Goal: Information Seeking & Learning: Learn about a topic

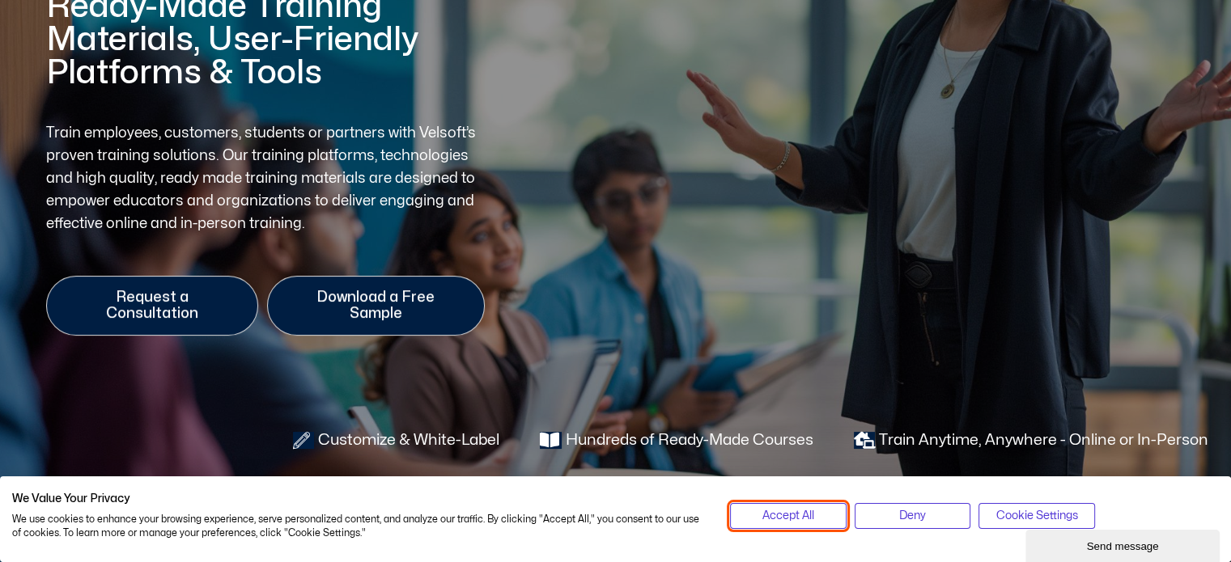
click at [782, 510] on span "Accept All" at bounding box center [788, 516] width 52 height 18
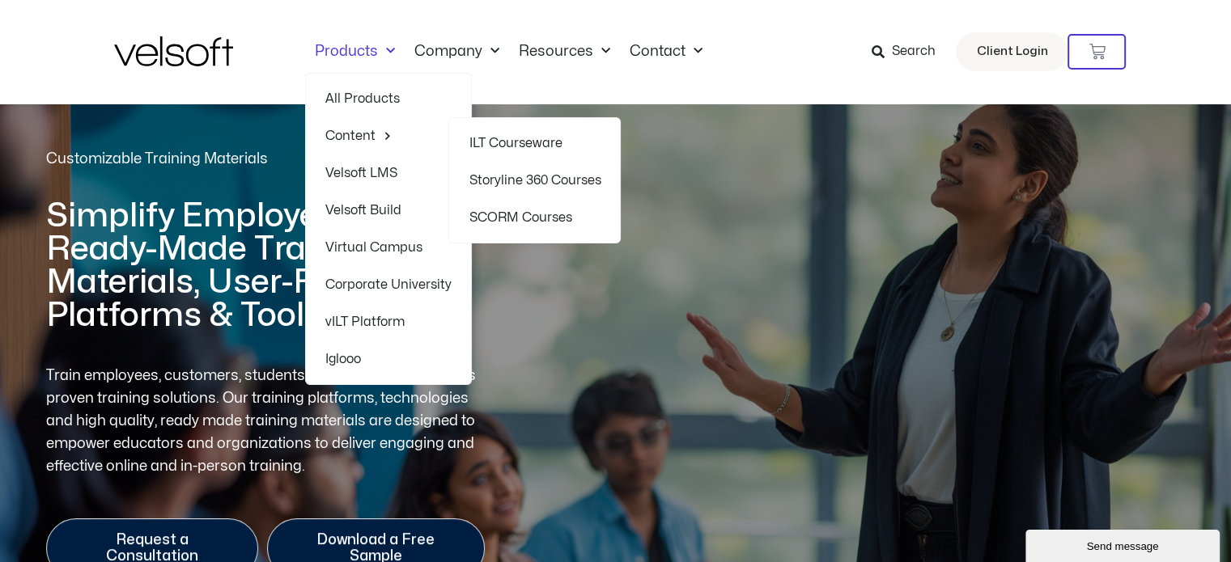
click at [377, 138] on span "Menu" at bounding box center [383, 135] width 16 height 25
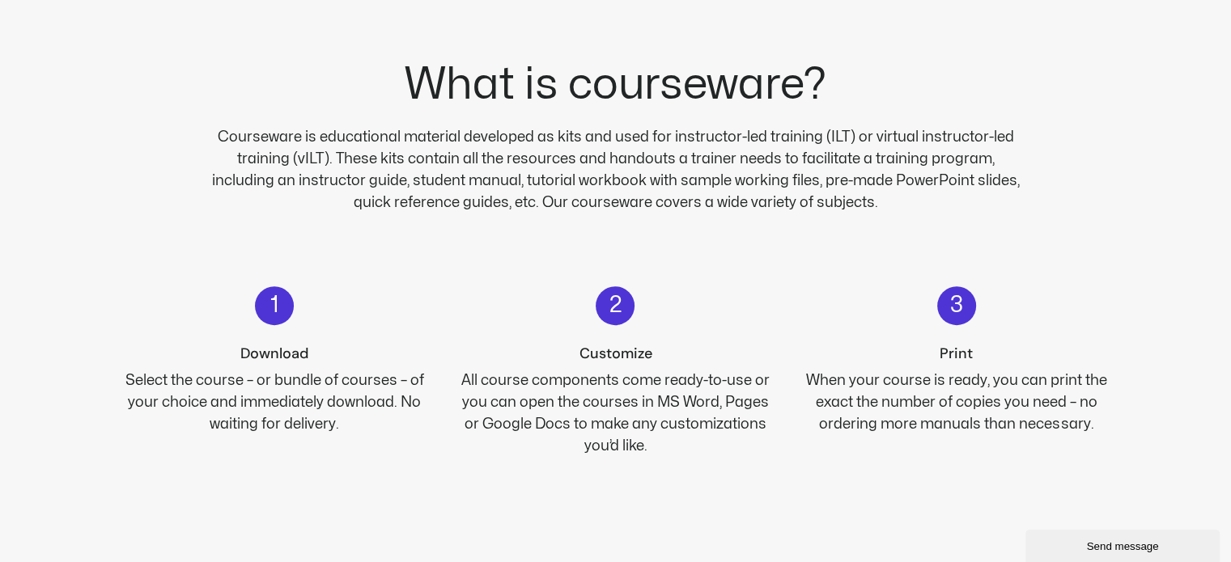
scroll to position [890, 0]
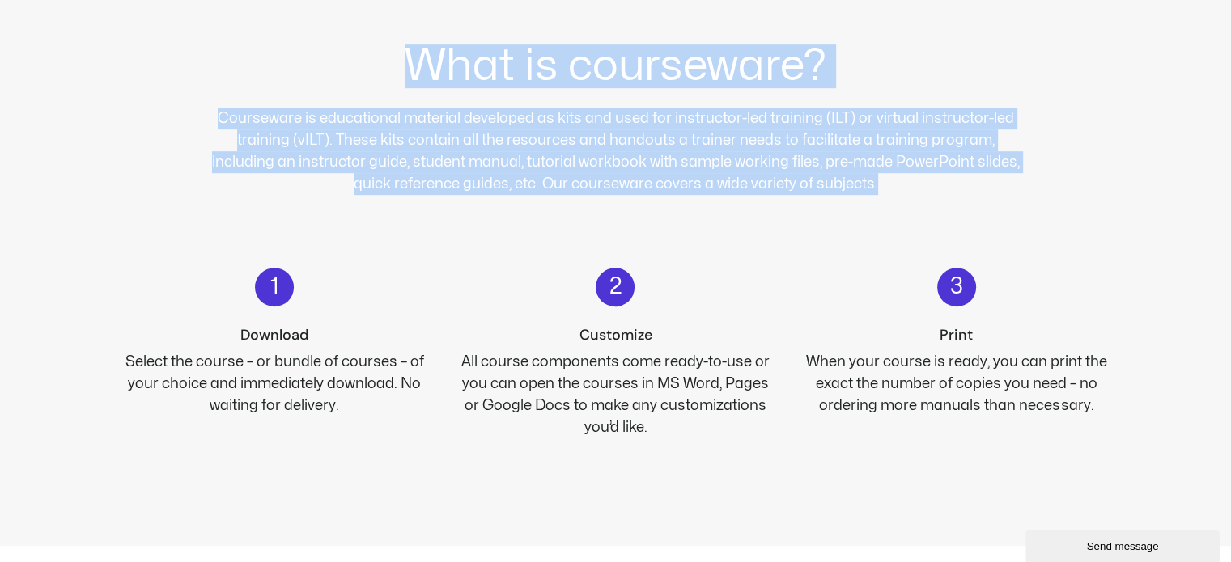
drag, startPoint x: 405, startPoint y: 74, endPoint x: 922, endPoint y: 218, distance: 537.6
click at [922, 218] on div "What is courseware? Courseware is educational material developed as kits and us…" at bounding box center [615, 256] width 1003 height 579
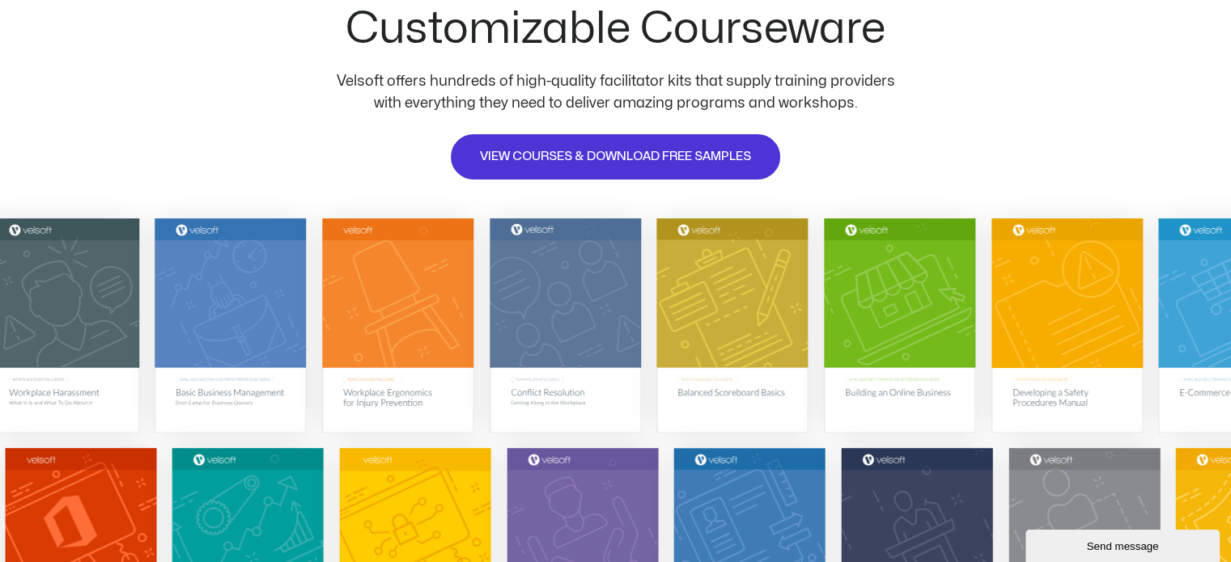
scroll to position [0, 0]
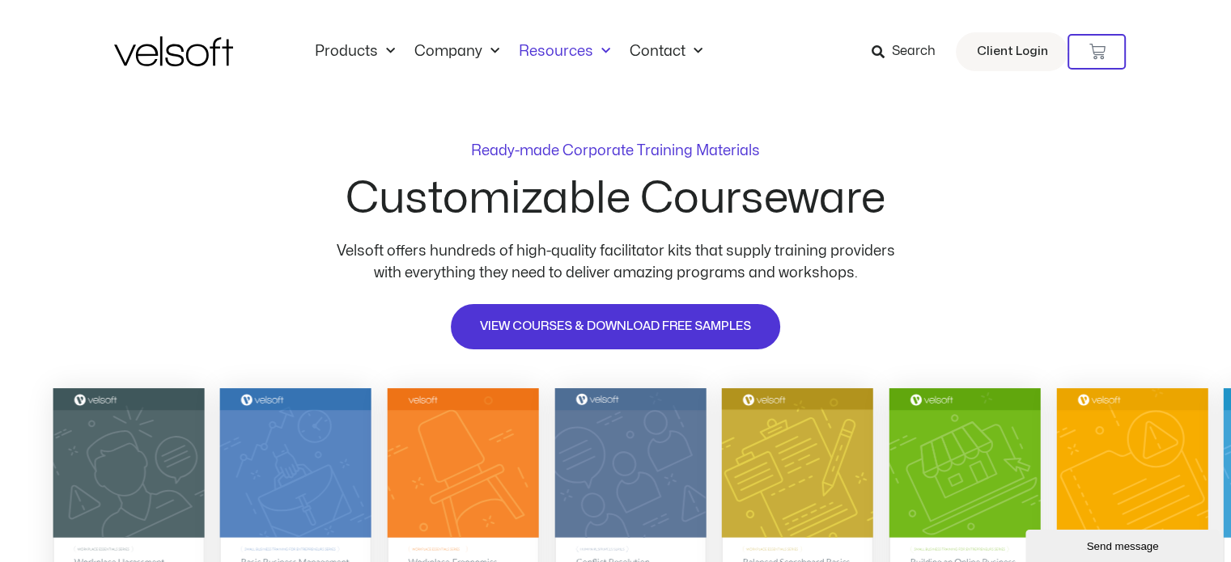
click at [582, 48] on link "Resources" at bounding box center [564, 52] width 111 height 18
